Goal: Task Accomplishment & Management: Use online tool/utility

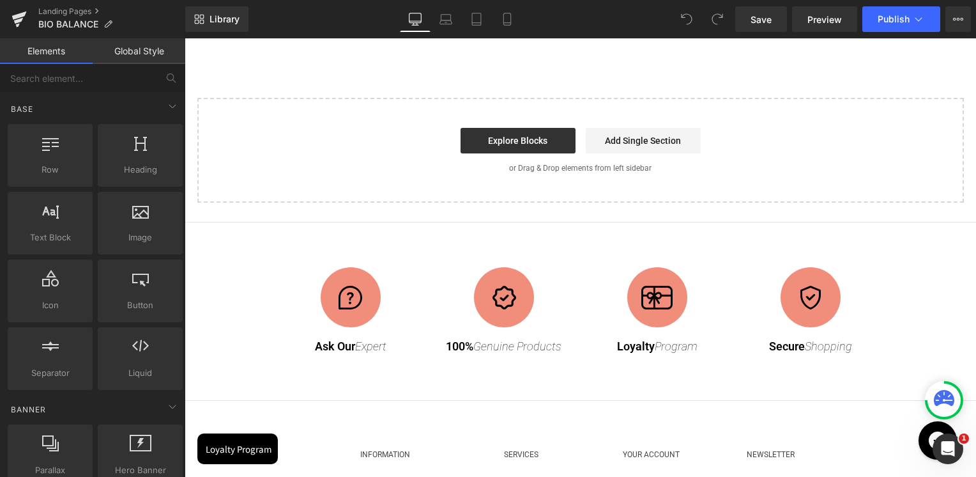
scroll to position [2108, 0]
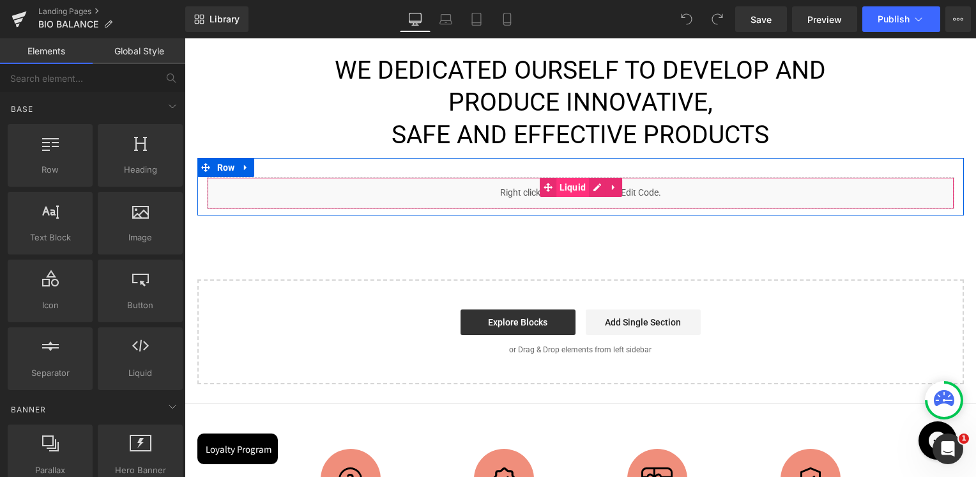
click at [565, 178] on span "Liquid" at bounding box center [572, 187] width 33 height 19
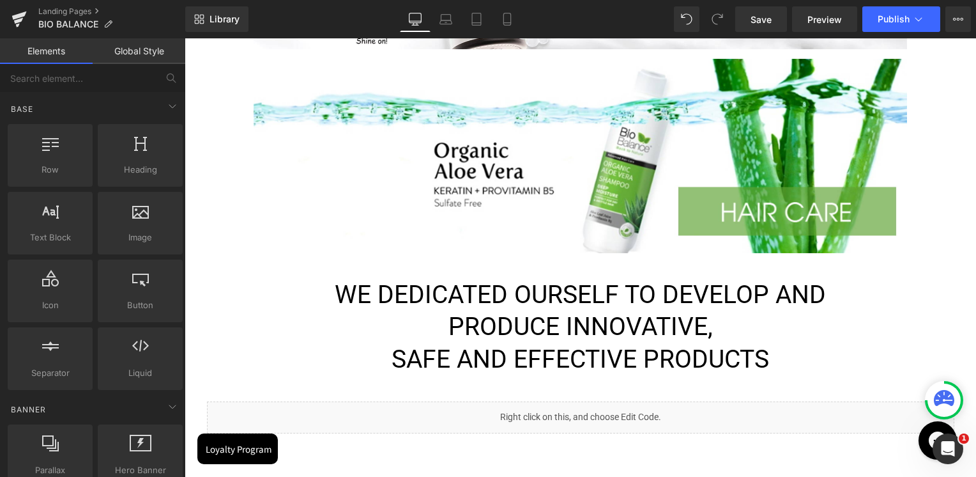
scroll to position [1852, 0]
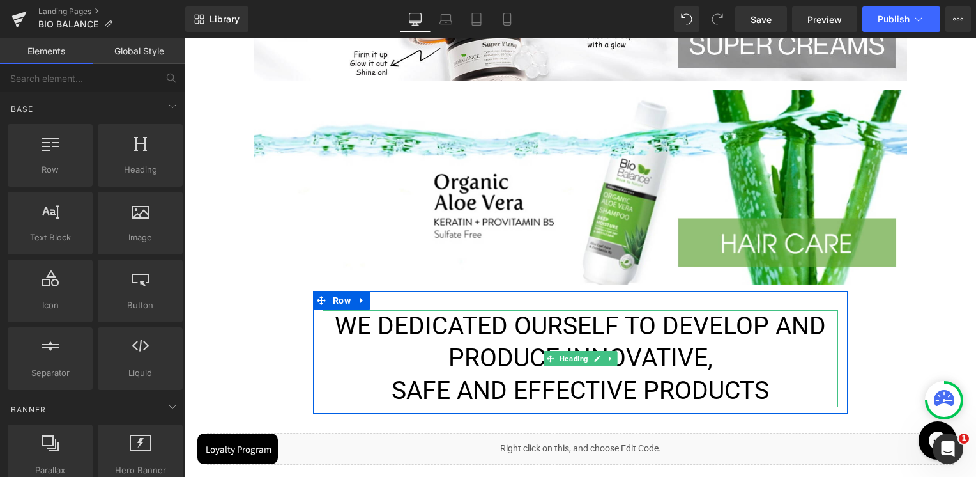
click at [530, 349] on span "WE DEDICATED OURSELF TO DEVELOP AND PRODUCE INNOVATIVE, SAFE AND EFFECTIVE PROD…" at bounding box center [580, 358] width 491 height 94
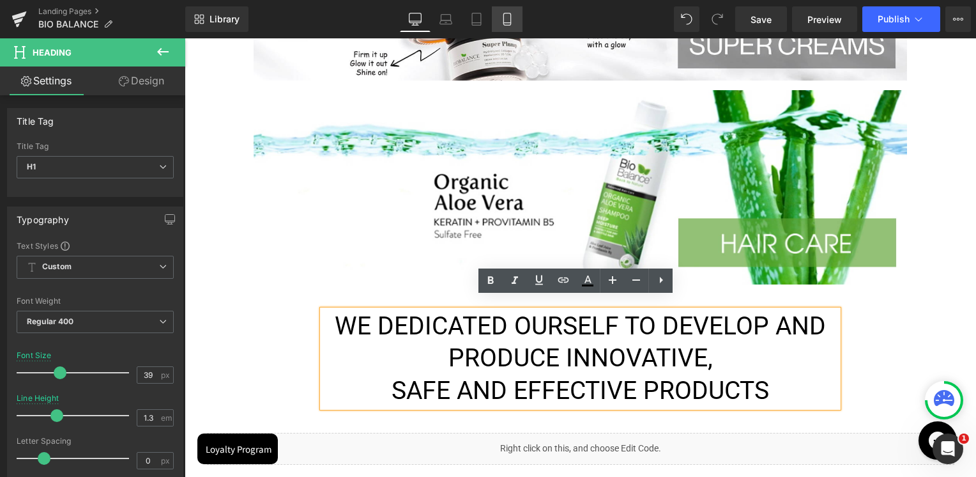
click at [517, 13] on link "Mobile" at bounding box center [507, 19] width 31 height 26
type input "21"
type input "1.2"
type input "100"
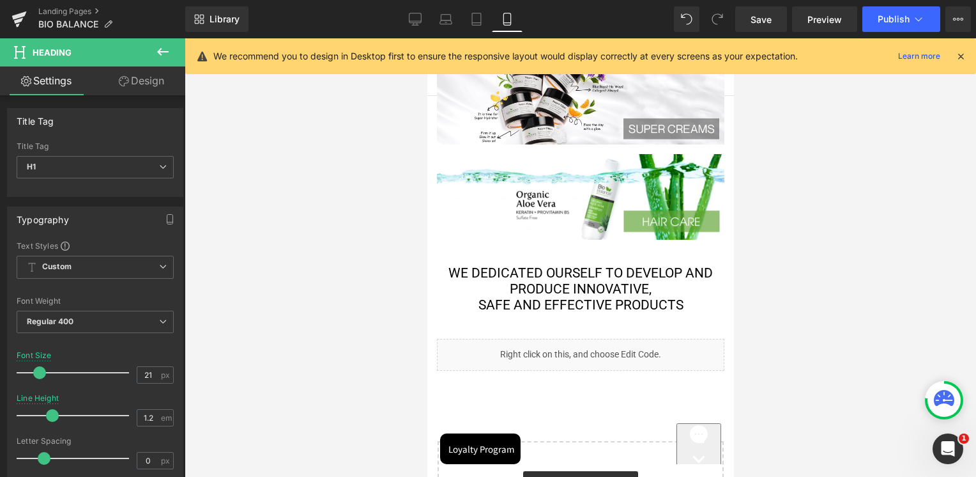
scroll to position [965, 0]
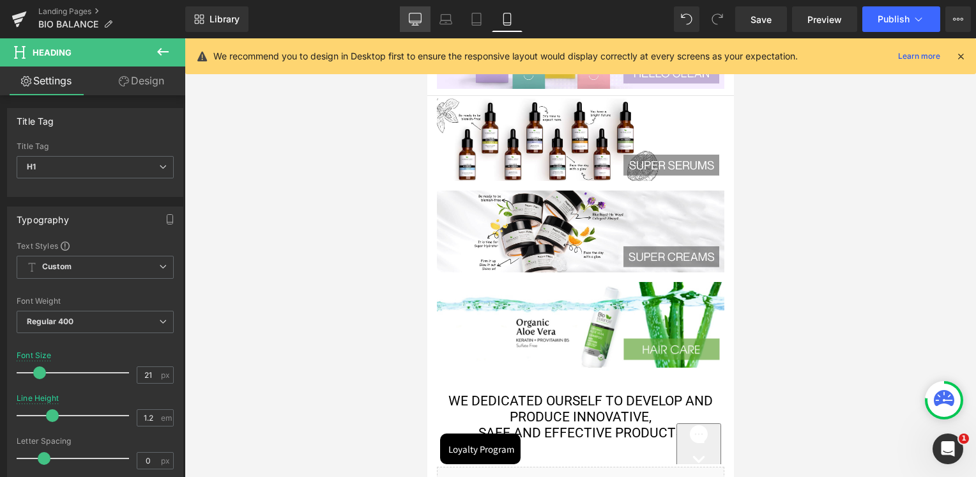
click at [424, 11] on link "Desktop" at bounding box center [415, 19] width 31 height 26
type input "39"
type input "1.3"
type input "100"
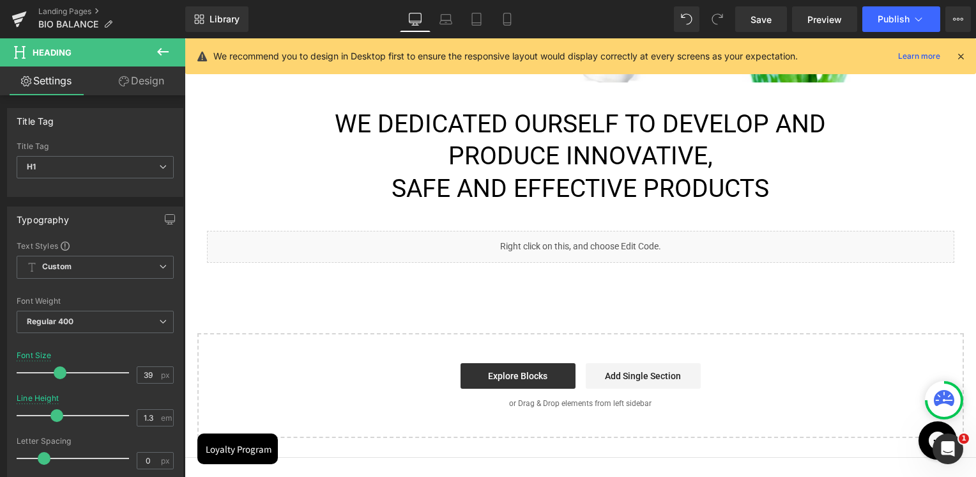
scroll to position [1964, 0]
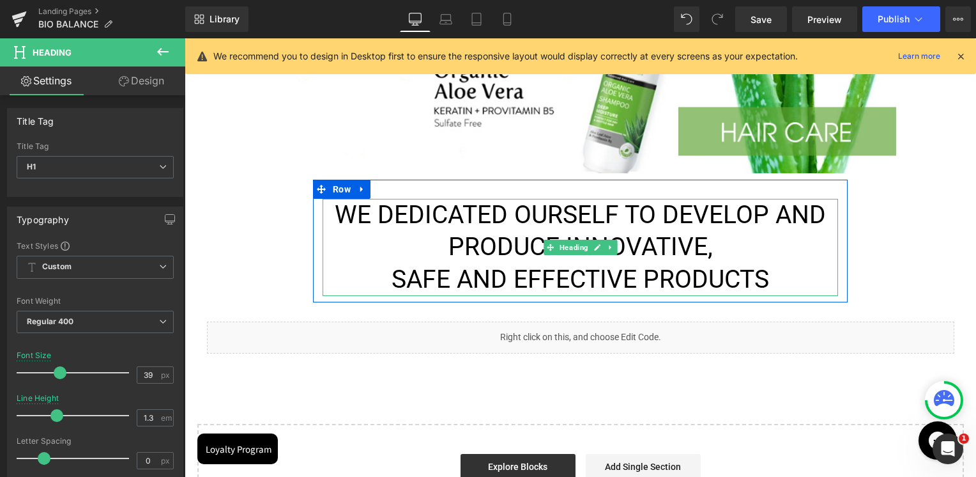
drag, startPoint x: 807, startPoint y: 236, endPoint x: 793, endPoint y: 231, distance: 15.0
click at [807, 236] on h1 "WE DEDICATED OURSELF TO DEVELOP AND PRODUCE INNOVATIVE, SAFE AND EFFECTIVE PROD…" at bounding box center [580, 247] width 515 height 97
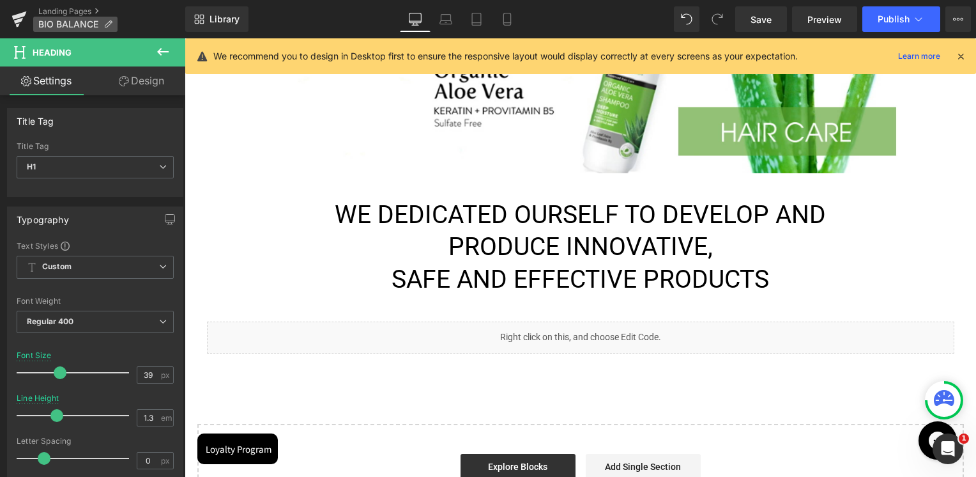
click at [107, 20] on icon at bounding box center [107, 24] width 9 height 9
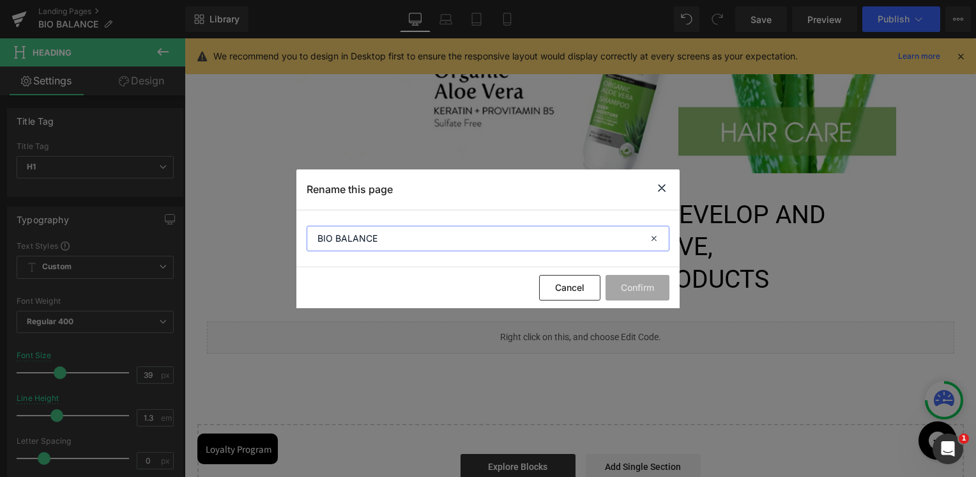
click at [337, 243] on input "BIO BALANCE" at bounding box center [488, 238] width 363 height 26
type input "BIOBALANCE"
click at [648, 295] on button "Confirm" at bounding box center [638, 288] width 64 height 26
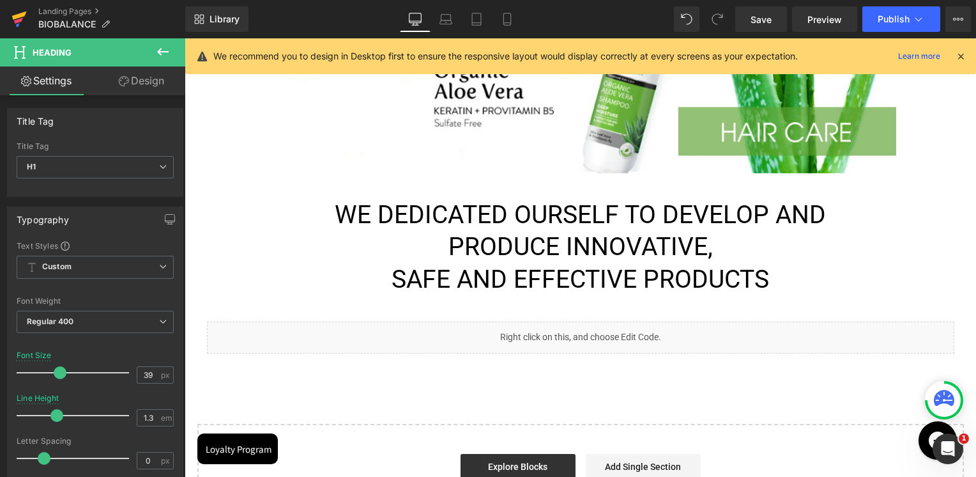
click at [20, 23] on icon at bounding box center [18, 19] width 15 height 32
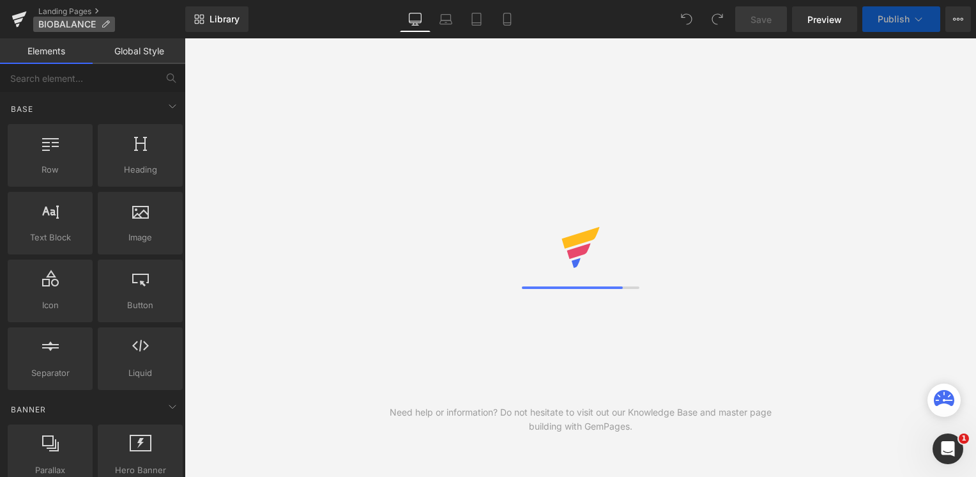
click at [103, 25] on icon at bounding box center [105, 24] width 9 height 9
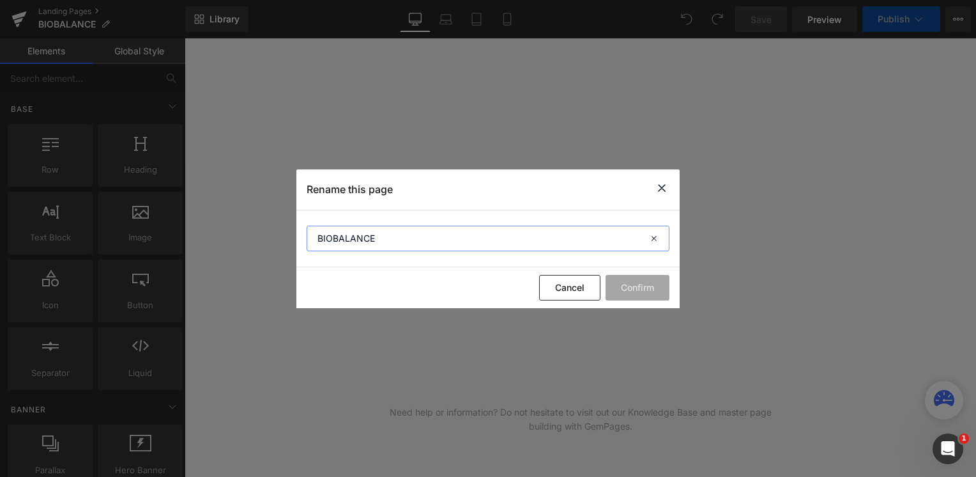
click at [333, 241] on input "BIOBALANCE" at bounding box center [488, 238] width 363 height 26
type input "BIO BALANCE"
click at [638, 286] on button "Confirm" at bounding box center [638, 288] width 64 height 26
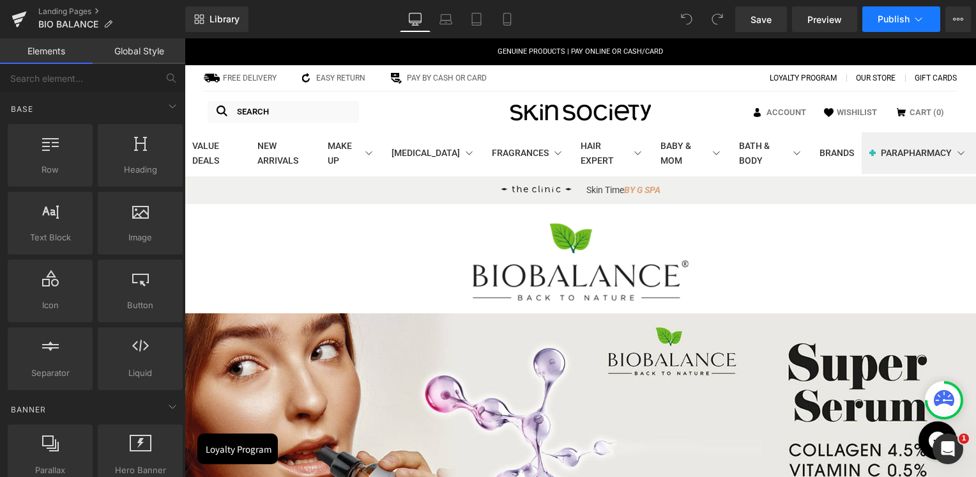
click at [887, 22] on span "Publish" at bounding box center [894, 19] width 32 height 10
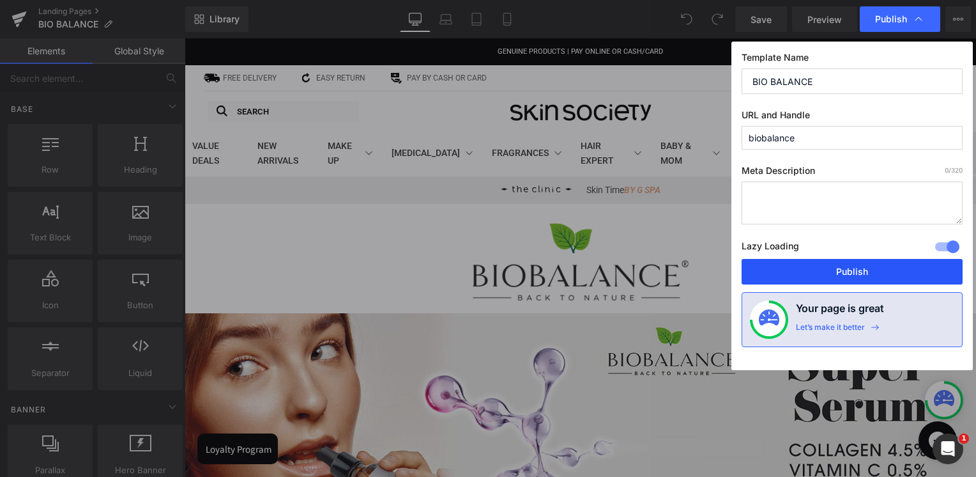
click at [817, 269] on button "Publish" at bounding box center [852, 272] width 221 height 26
click at [817, 269] on div at bounding box center [580, 261] width 747 height 77
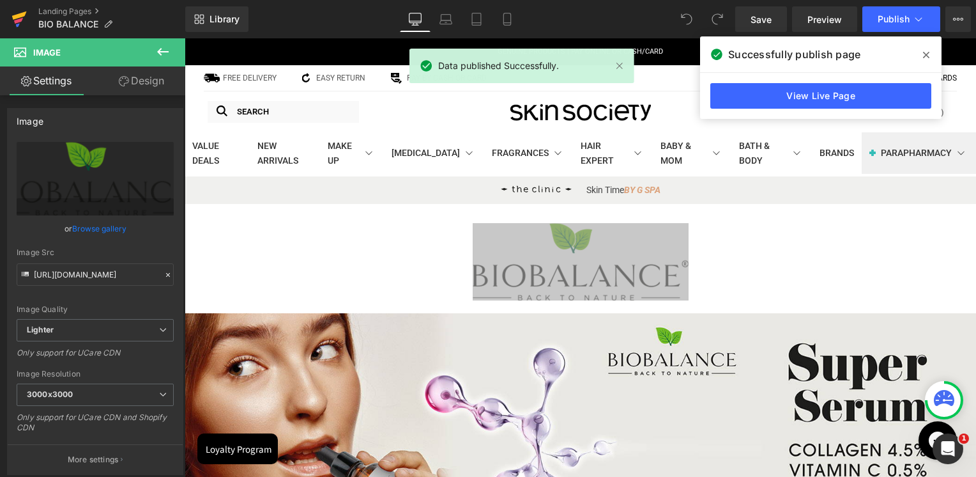
click at [20, 16] on icon at bounding box center [19, 15] width 15 height 8
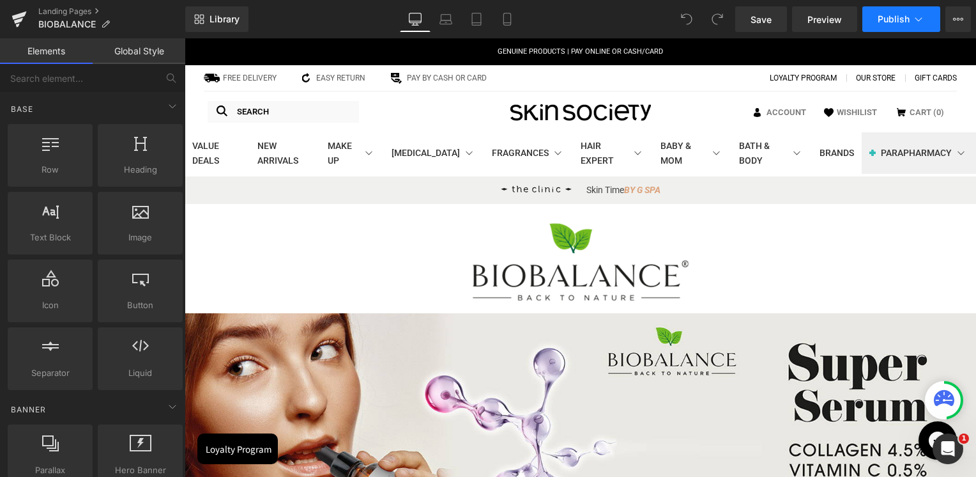
click at [902, 20] on span "Publish" at bounding box center [894, 19] width 32 height 10
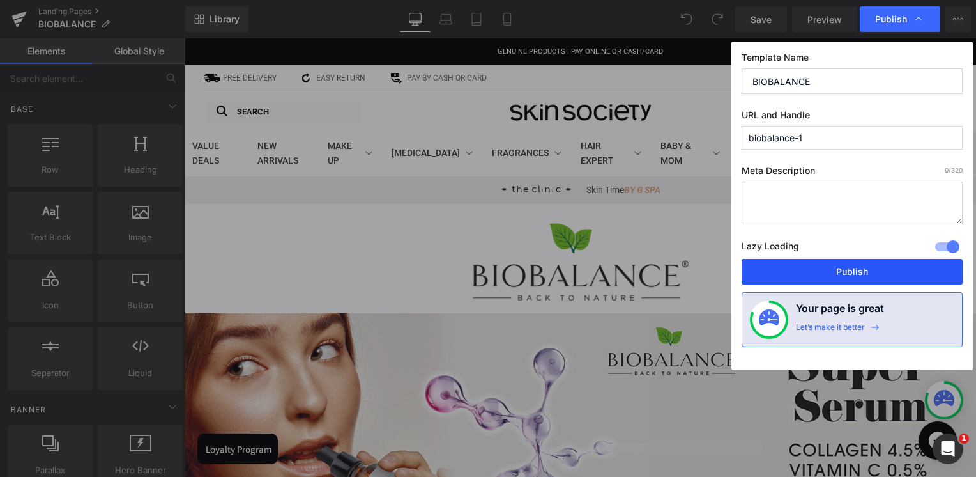
drag, startPoint x: 846, startPoint y: 266, endPoint x: 660, endPoint y: 229, distance: 189.0
click at [846, 266] on button "Publish" at bounding box center [852, 272] width 221 height 26
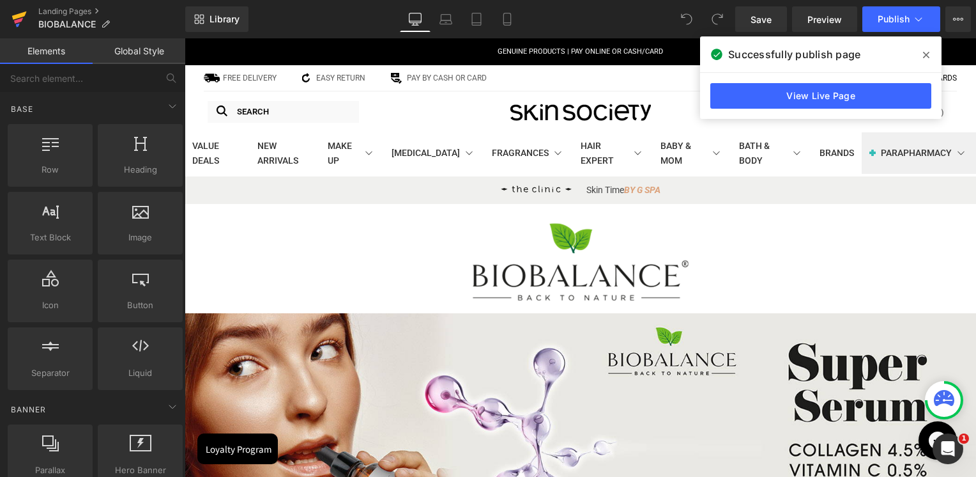
click at [22, 20] on icon at bounding box center [18, 19] width 15 height 32
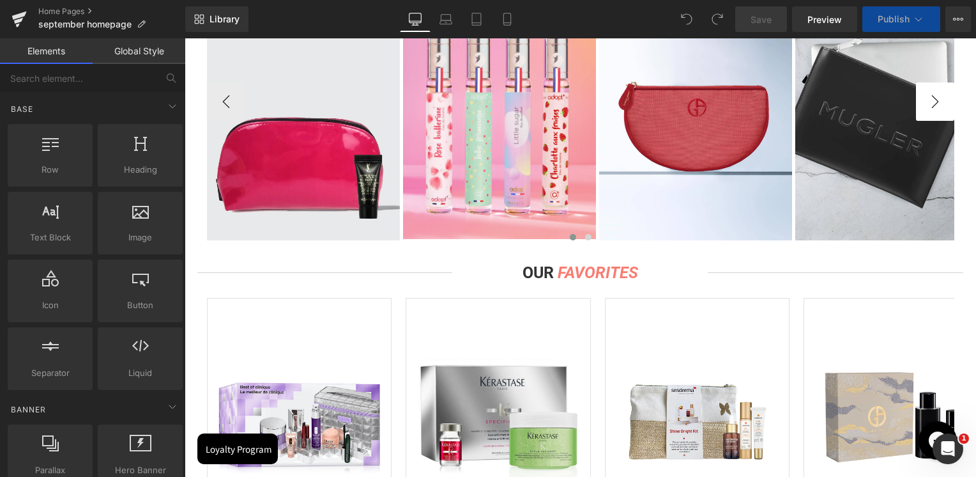
scroll to position [870, 0]
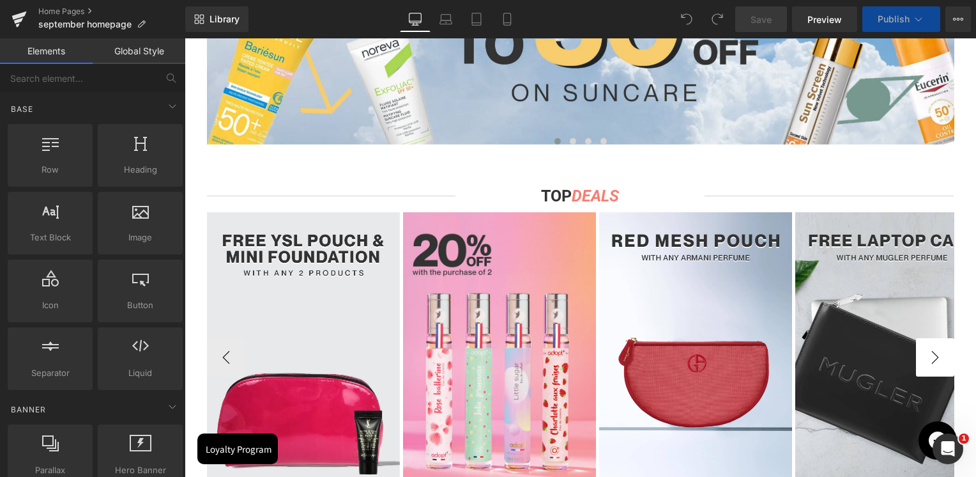
click at [927, 365] on button "›" at bounding box center [935, 357] width 38 height 38
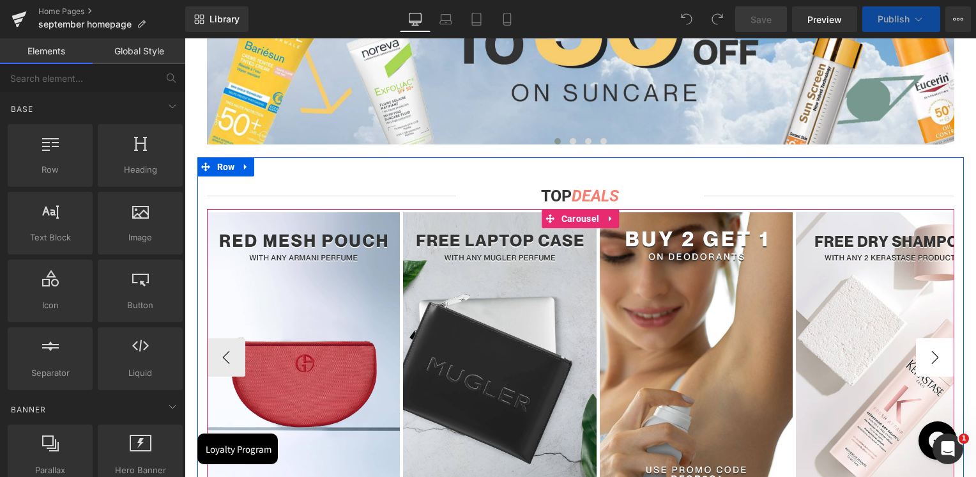
click at [927, 365] on button "›" at bounding box center [935, 357] width 38 height 38
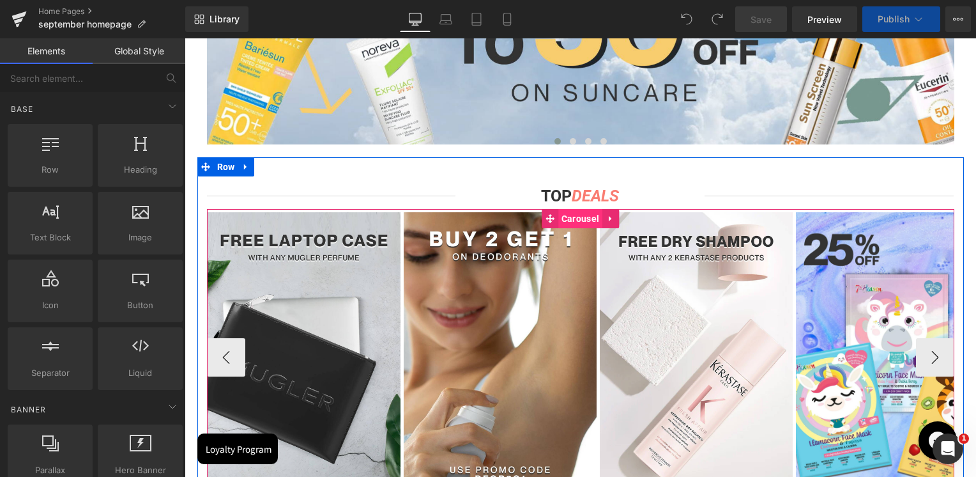
click at [521, 254] on img at bounding box center [500, 354] width 193 height 284
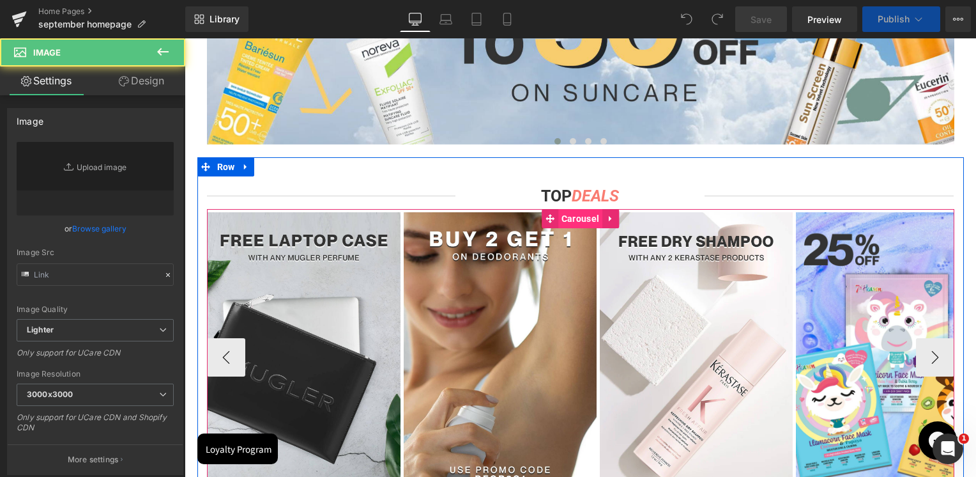
click at [576, 215] on span "Carousel" at bounding box center [580, 218] width 44 height 19
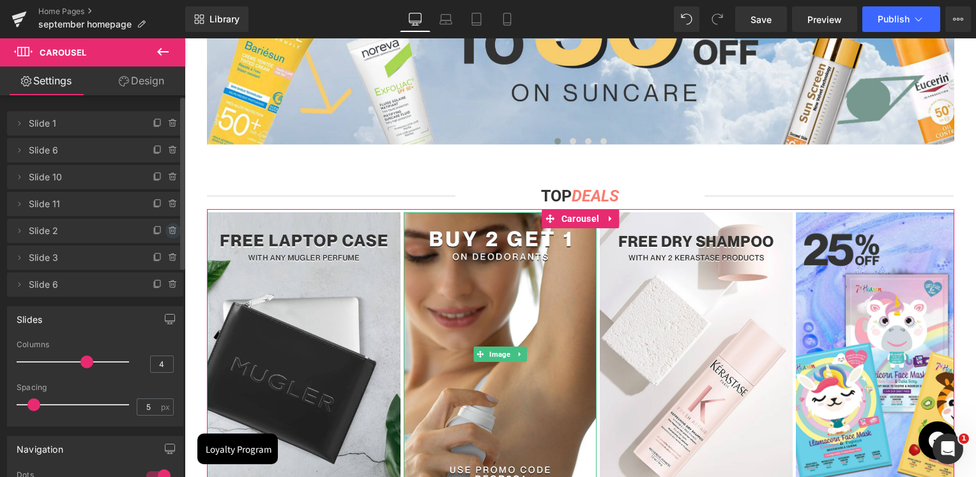
click at [168, 228] on icon at bounding box center [173, 230] width 10 height 10
click at [164, 228] on button "Delete" at bounding box center [159, 231] width 40 height 17
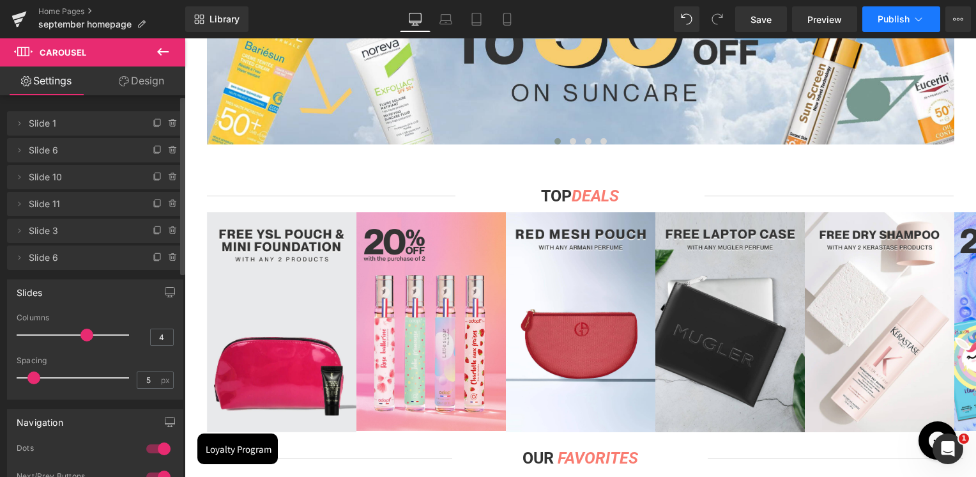
click at [918, 23] on icon at bounding box center [918, 19] width 13 height 13
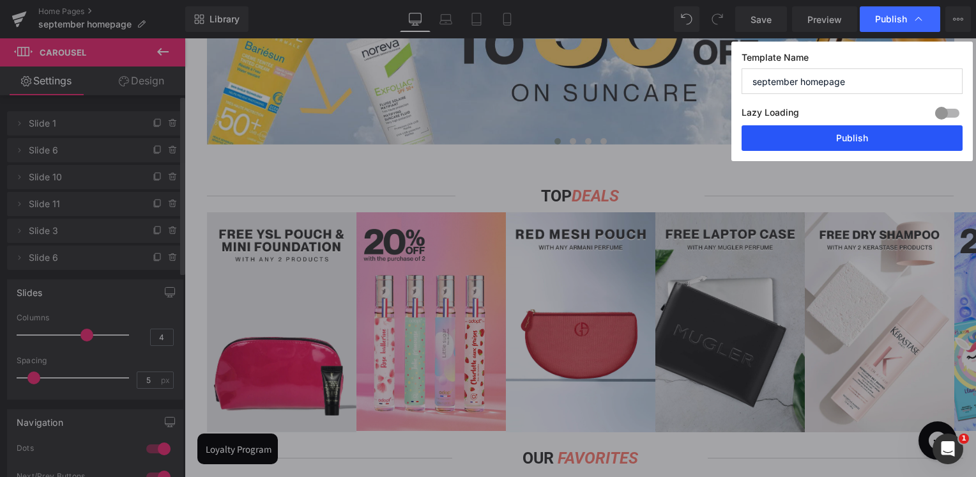
click at [893, 134] on button "Publish" at bounding box center [852, 138] width 221 height 26
